Goal: Find specific page/section: Find specific page/section

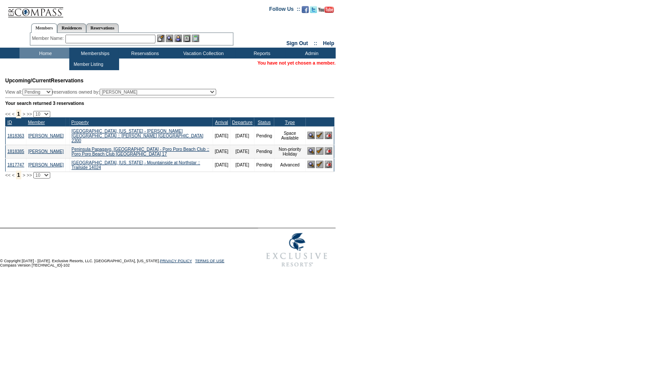
click at [125, 35] on input "text" at bounding box center [110, 39] width 90 height 9
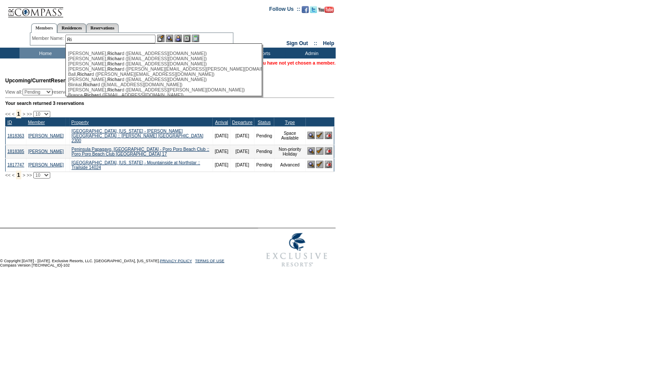
type input "R"
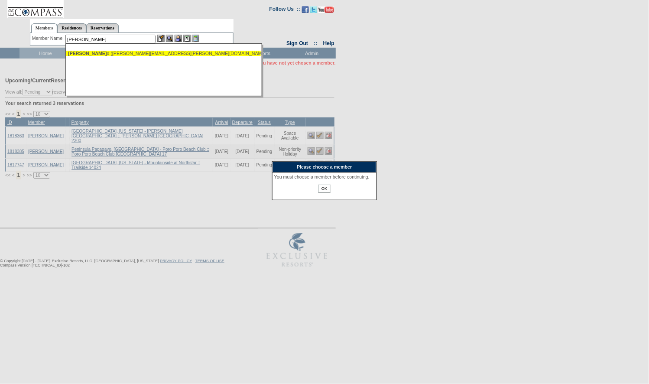
click at [158, 51] on div "[PERSON_NAME] d ([PERSON_NAME][EMAIL_ADDRESS][PERSON_NAME][DOMAIN_NAME])" at bounding box center [163, 53] width 191 height 5
type input "[PERSON_NAME] ([PERSON_NAME][EMAIL_ADDRESS][PERSON_NAME][DOMAIN_NAME])"
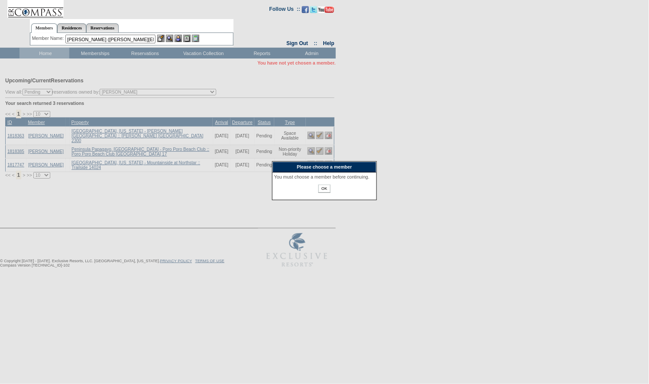
click at [322, 193] on input "OK" at bounding box center [324, 189] width 12 height 8
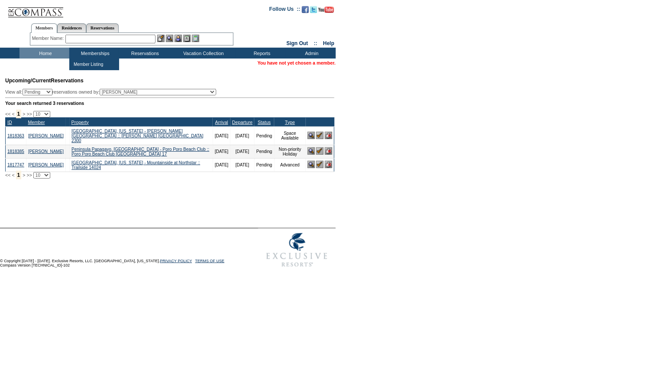
click at [111, 36] on input "text" at bounding box center [110, 39] width 90 height 9
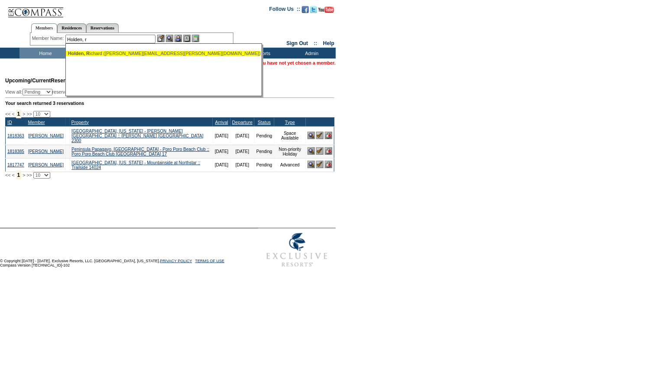
click at [136, 51] on div "[PERSON_NAME], [PERSON_NAME] ([PERSON_NAME][EMAIL_ADDRESS][PERSON_NAME][DOMAIN_…" at bounding box center [163, 53] width 191 height 5
type input "[PERSON_NAME] ([PERSON_NAME][EMAIL_ADDRESS][PERSON_NAME][DOMAIN_NAME])"
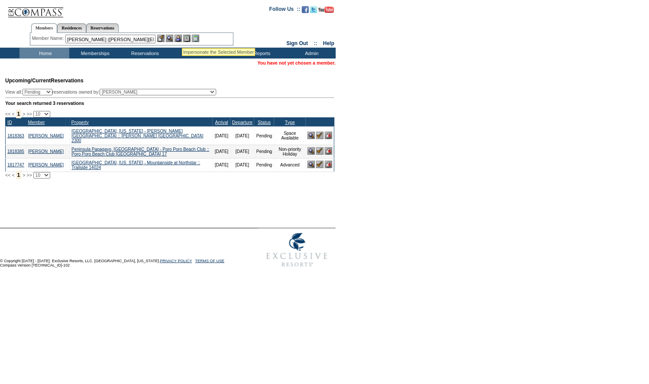
click at [181, 39] on img at bounding box center [178, 38] width 7 height 7
click at [169, 37] on img at bounding box center [169, 38] width 7 height 7
